Goal: Check status: Check status

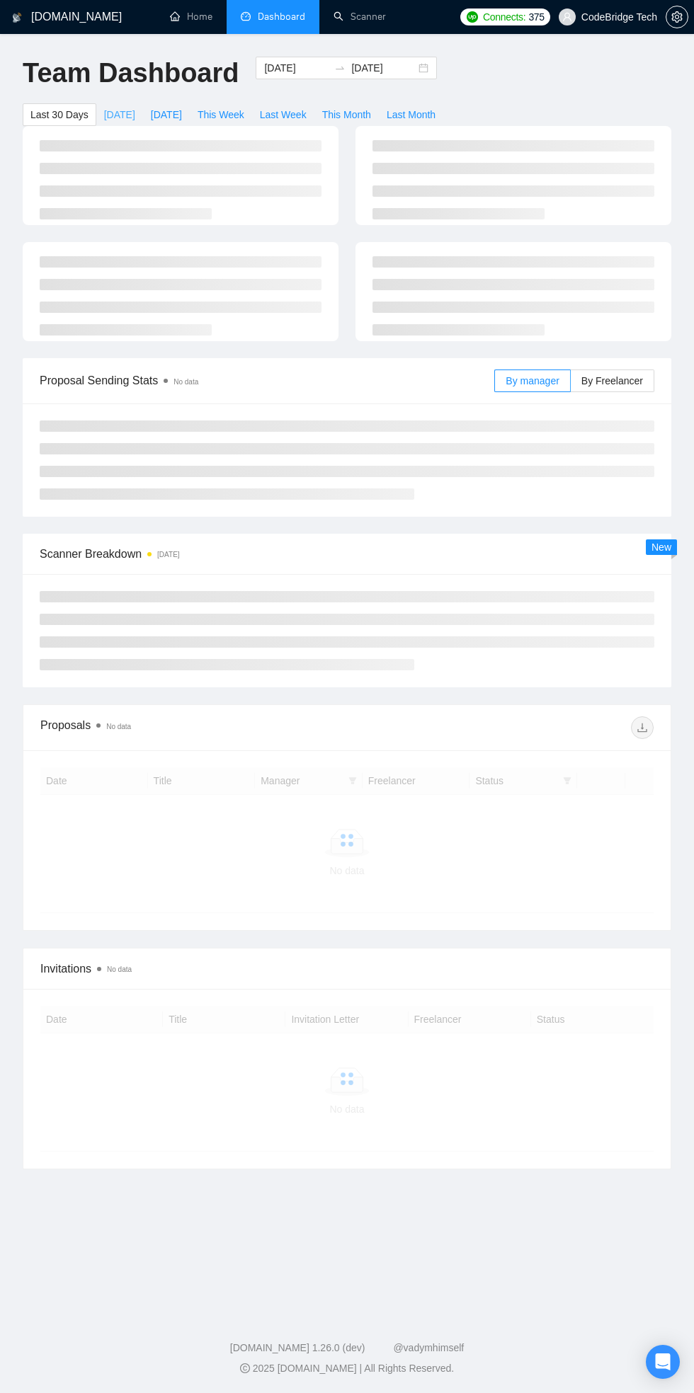
click at [114, 114] on span "[DATE]" at bounding box center [119, 115] width 31 height 16
type input "[DATE]"
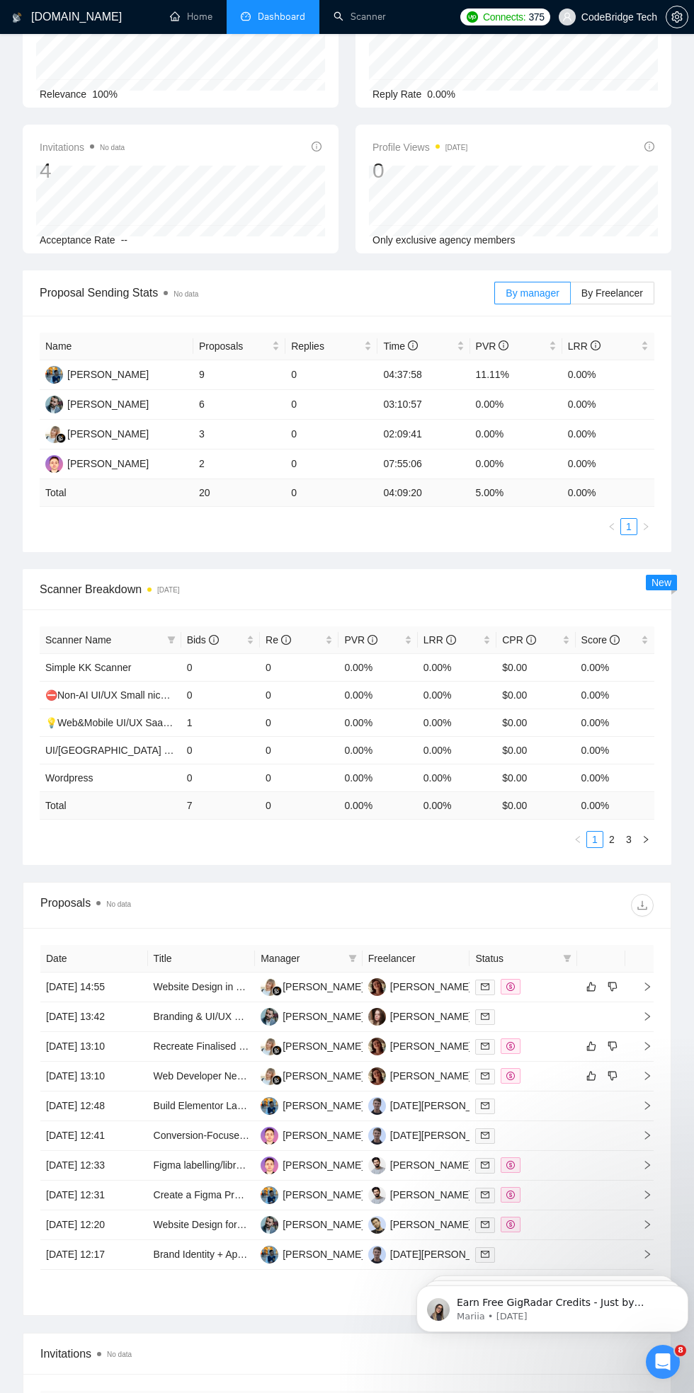
scroll to position [356, 0]
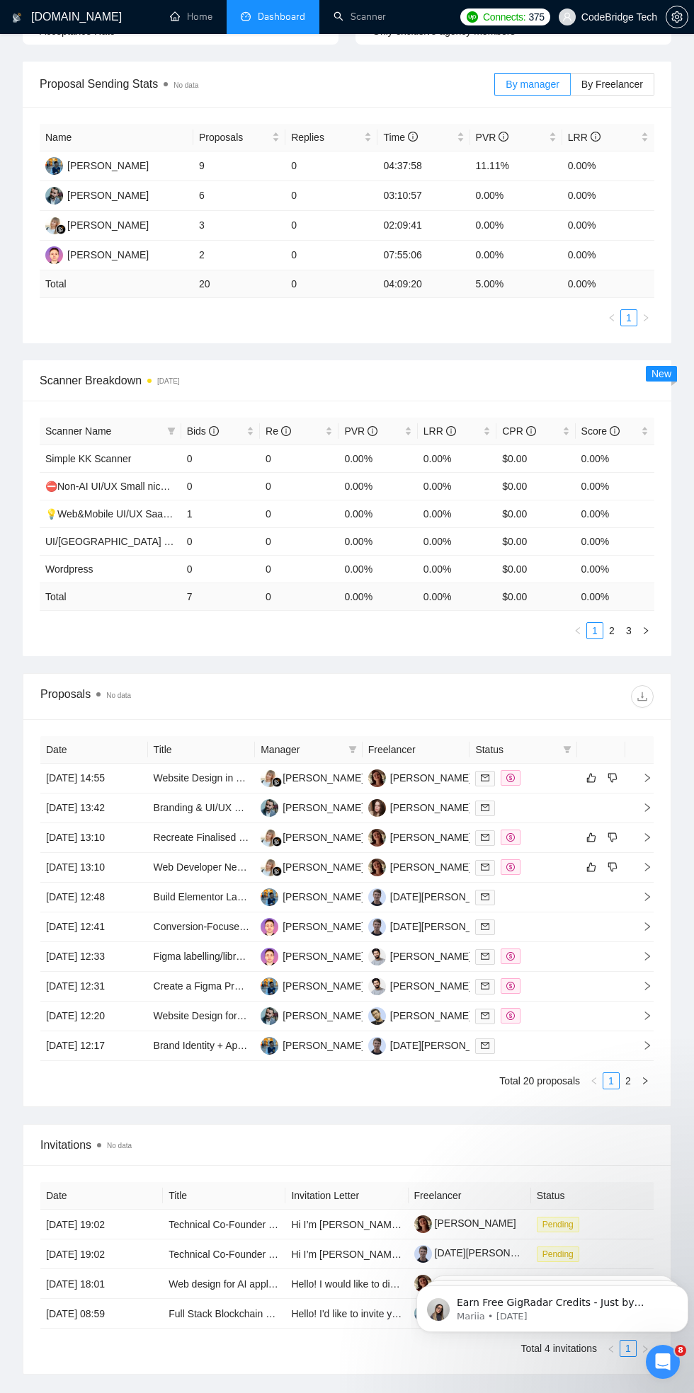
click at [674, 1362] on div "Open Intercom Messenger" at bounding box center [662, 1361] width 47 height 47
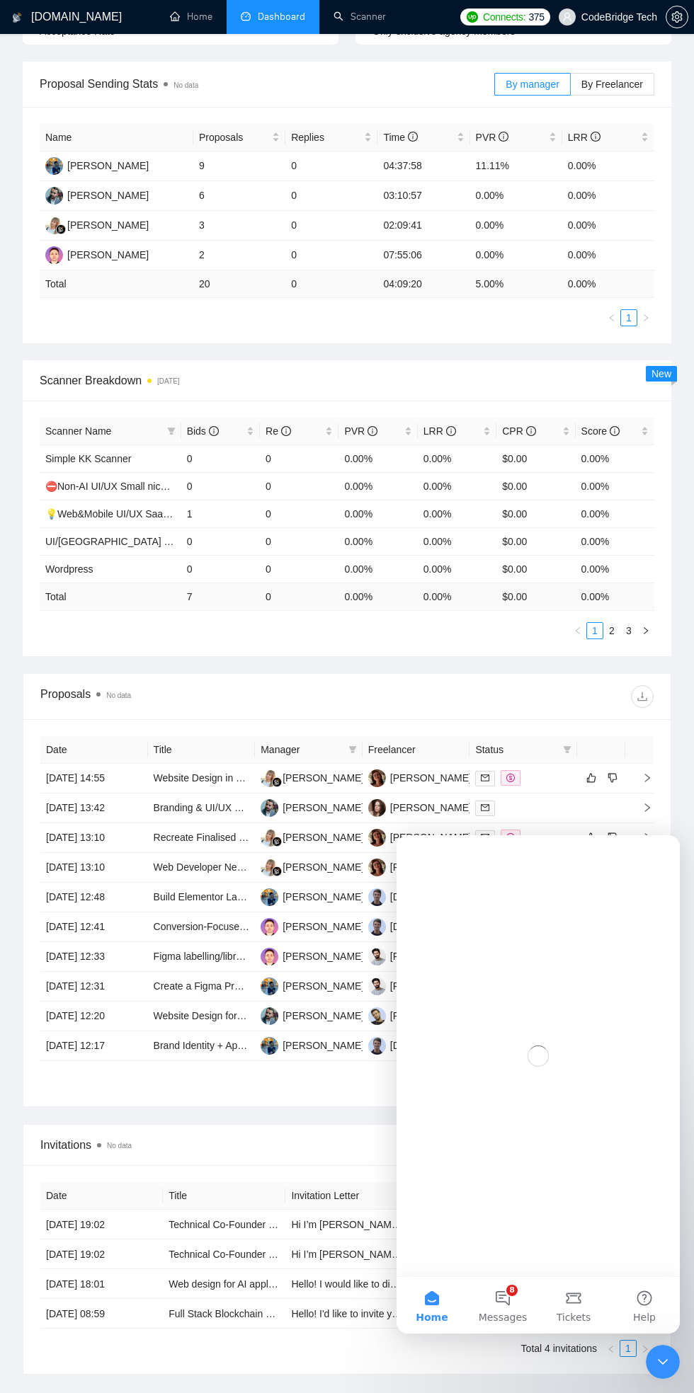
scroll to position [0, 0]
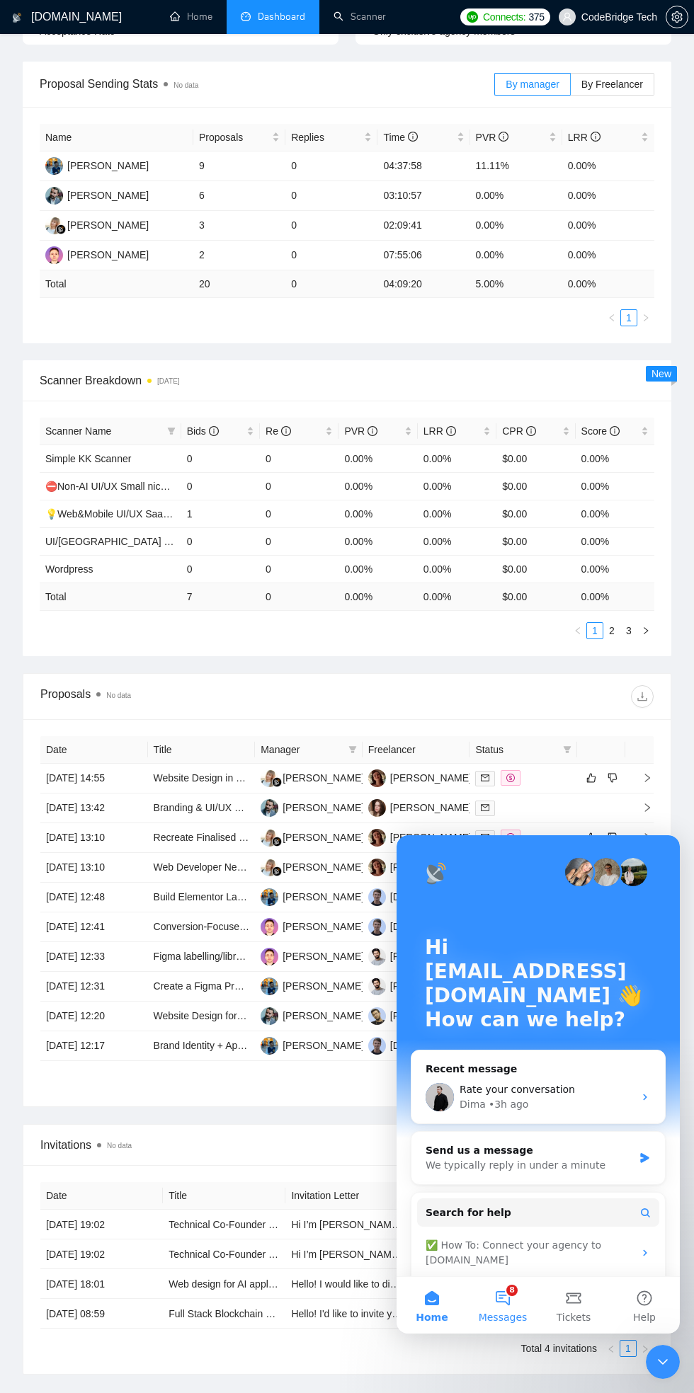
click at [495, 1317] on span "Messages" at bounding box center [502, 1317] width 49 height 10
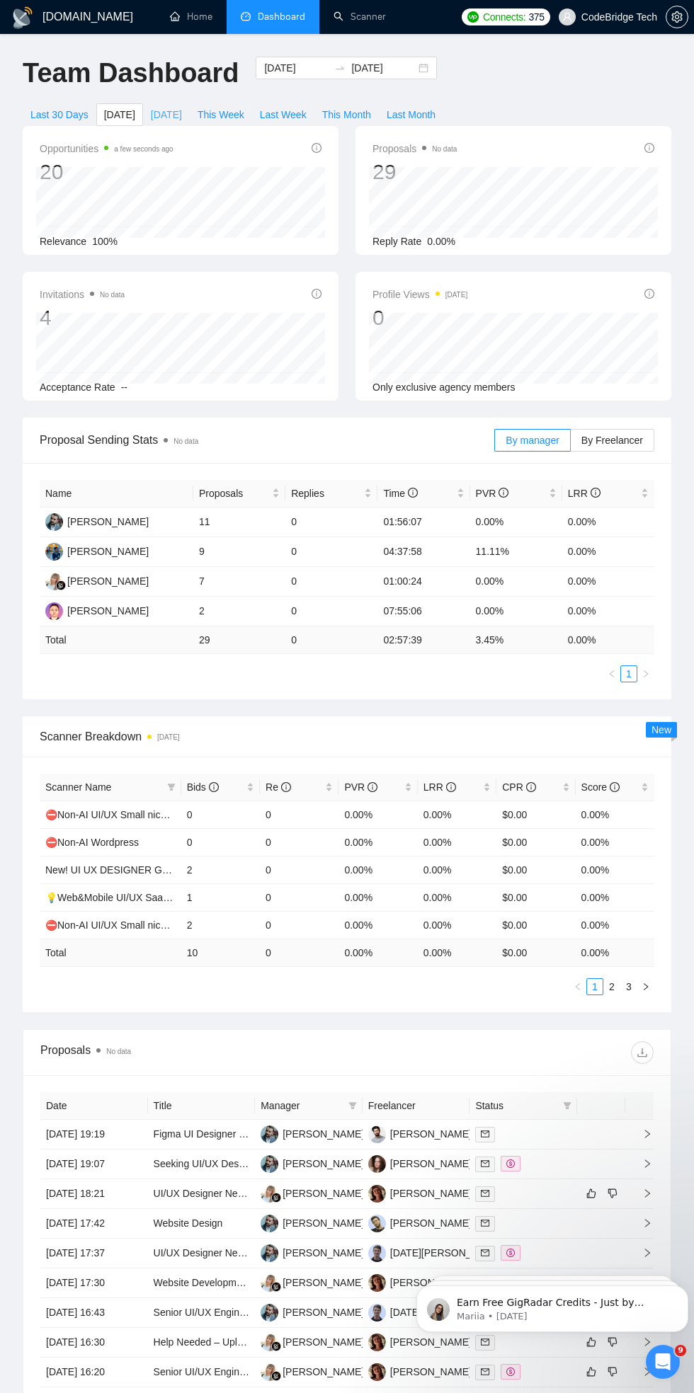
click at [150, 105] on button "[DATE]" at bounding box center [166, 114] width 47 height 23
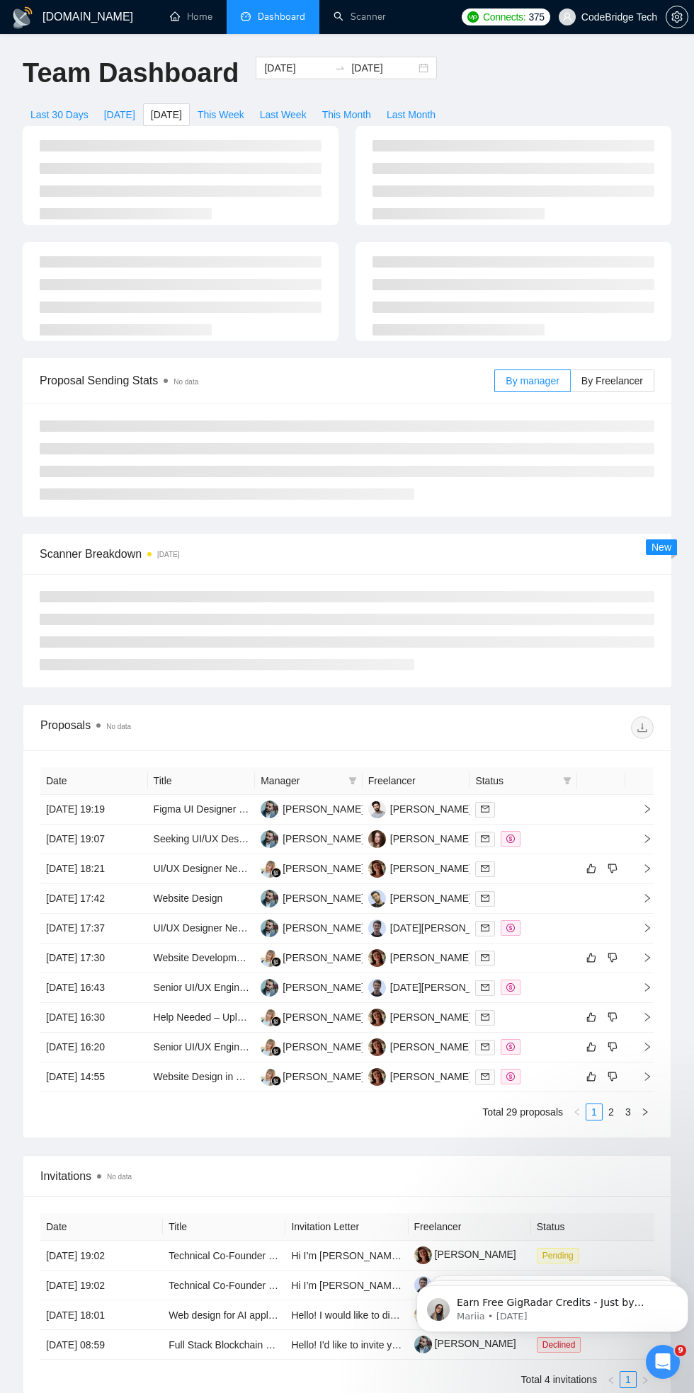
type input "[DATE]"
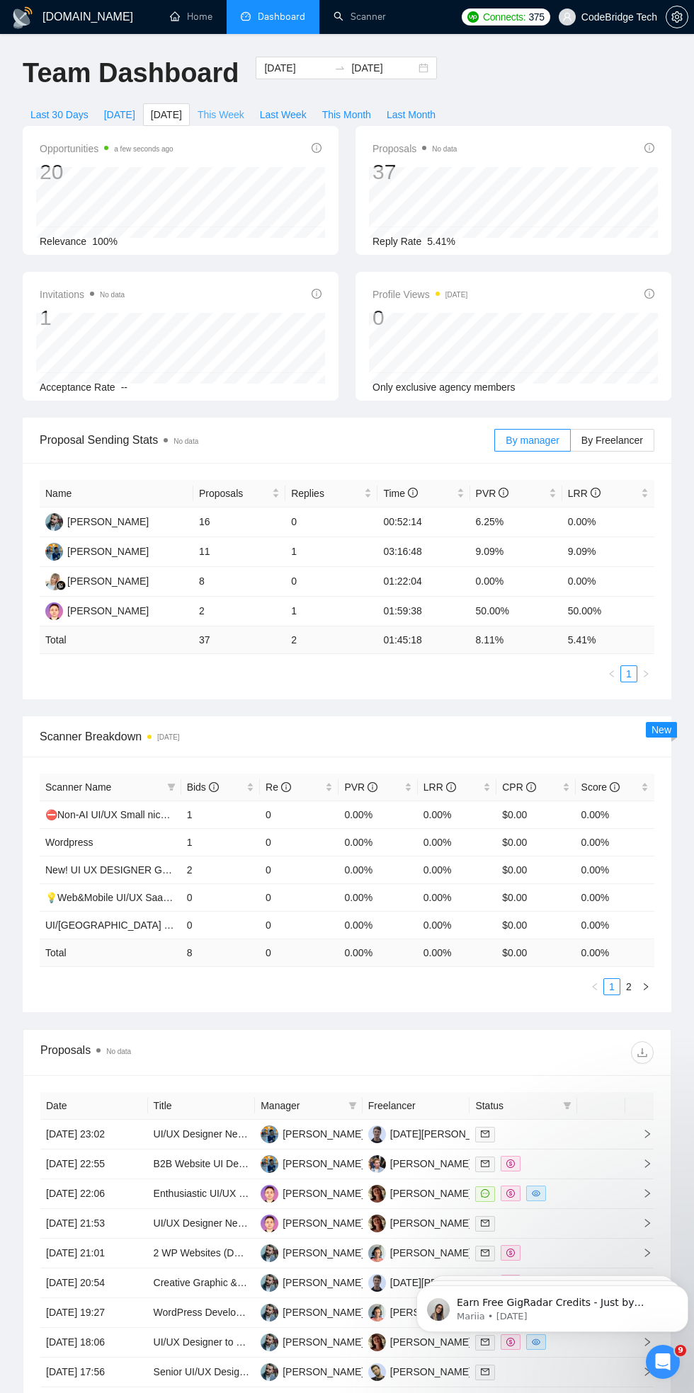
click at [217, 110] on span "This Week" at bounding box center [220, 115] width 47 height 16
type input "[DATE]"
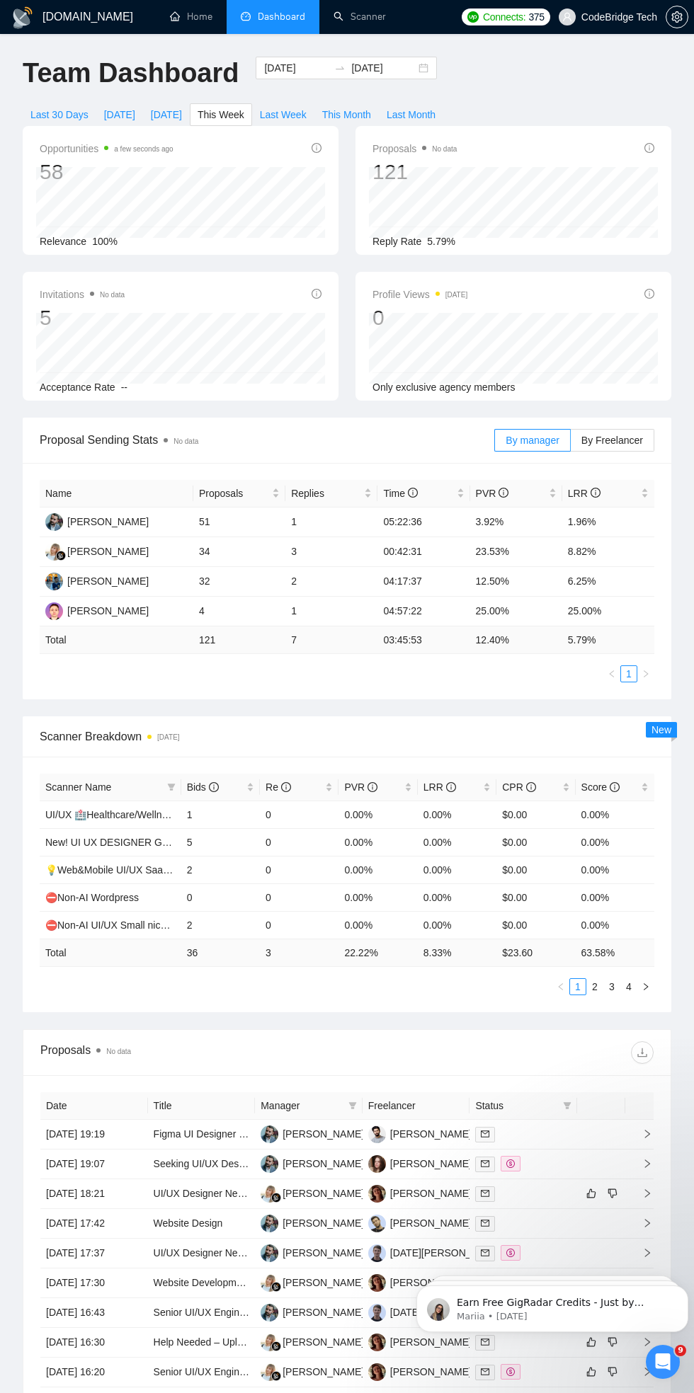
scroll to position [28, 0]
